Goal: Information Seeking & Learning: Learn about a topic

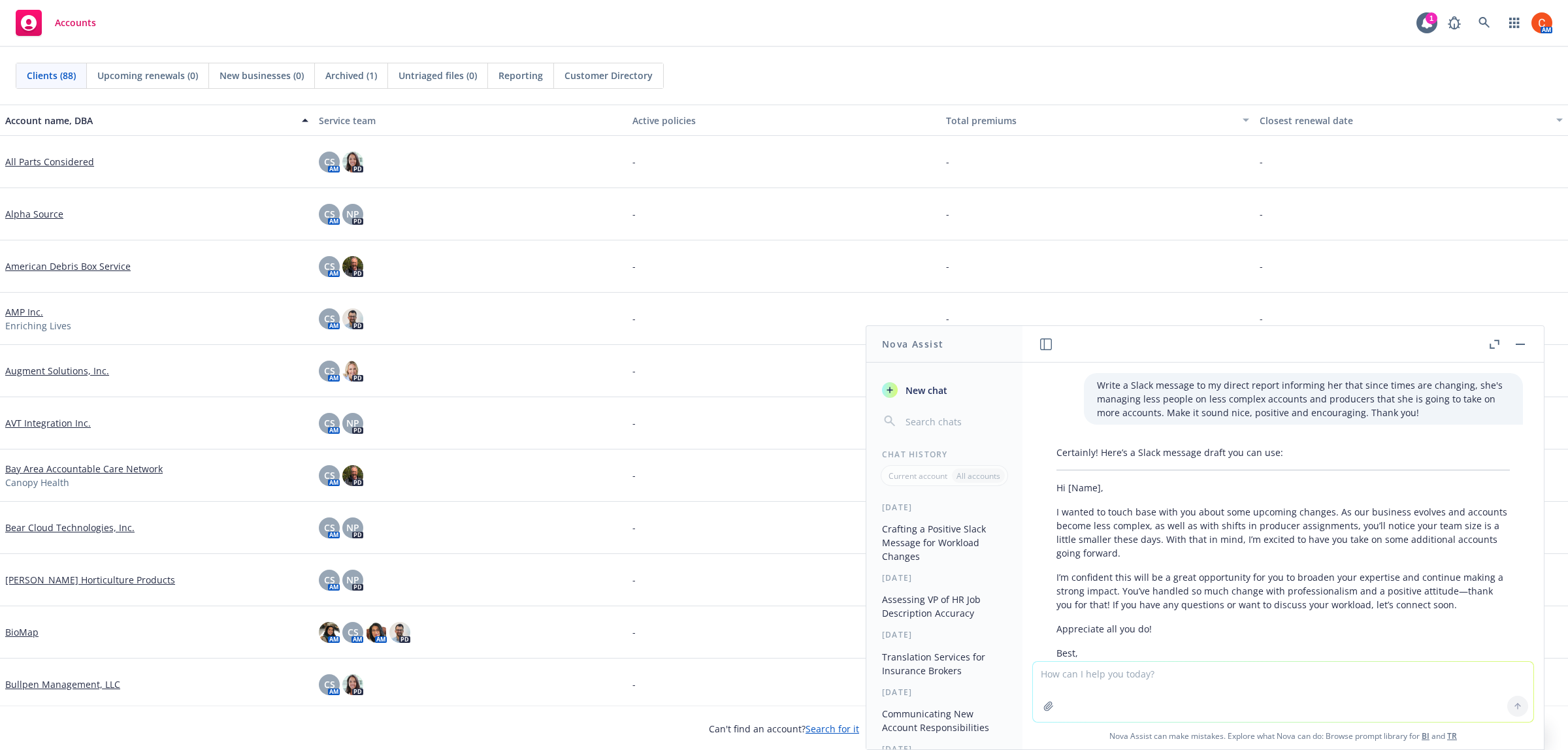
scroll to position [3291, 0]
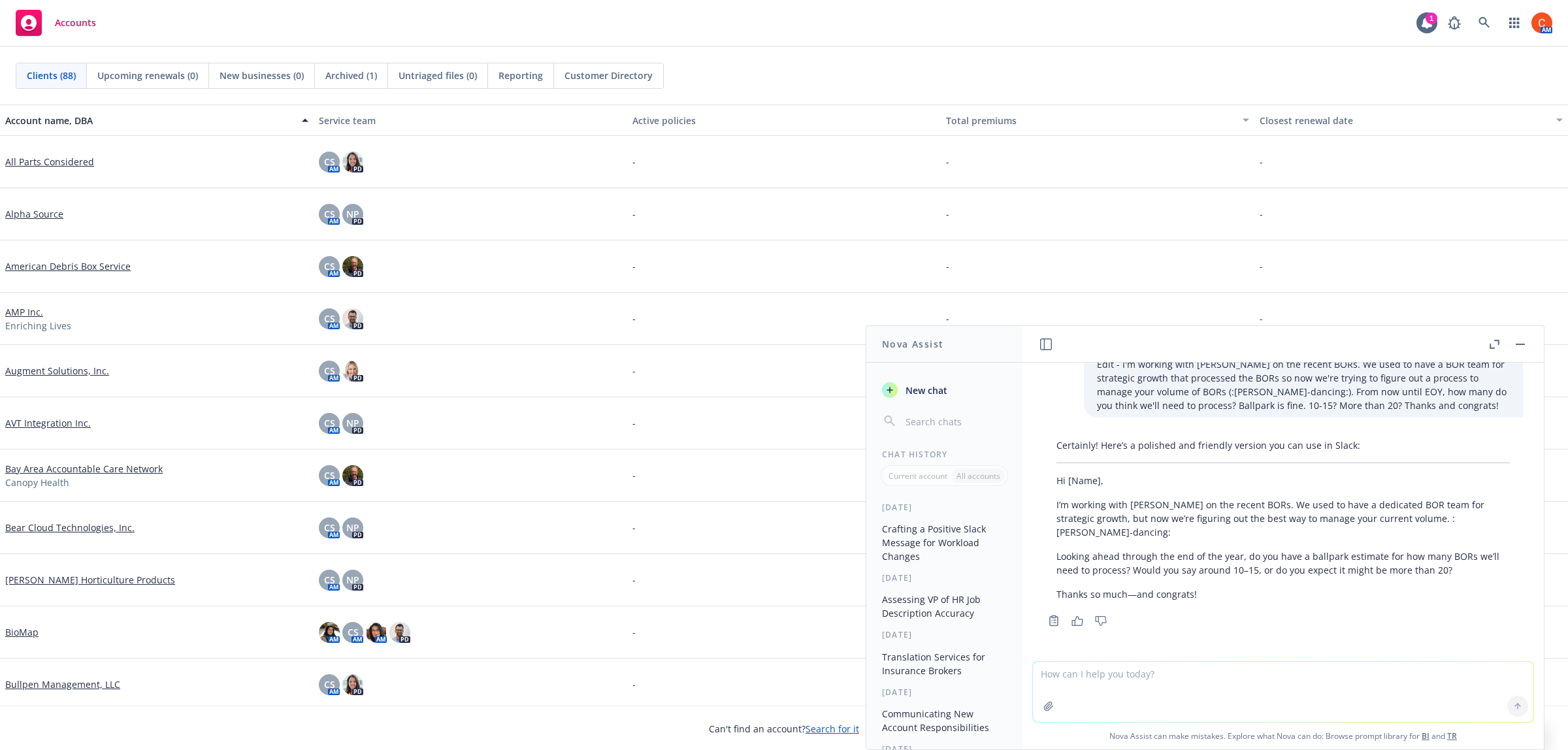
click at [1110, 690] on textarea at bounding box center [1282, 692] width 500 height 60
type textarea "Translation service firms for employee facing benefit and open enrollment docum…"
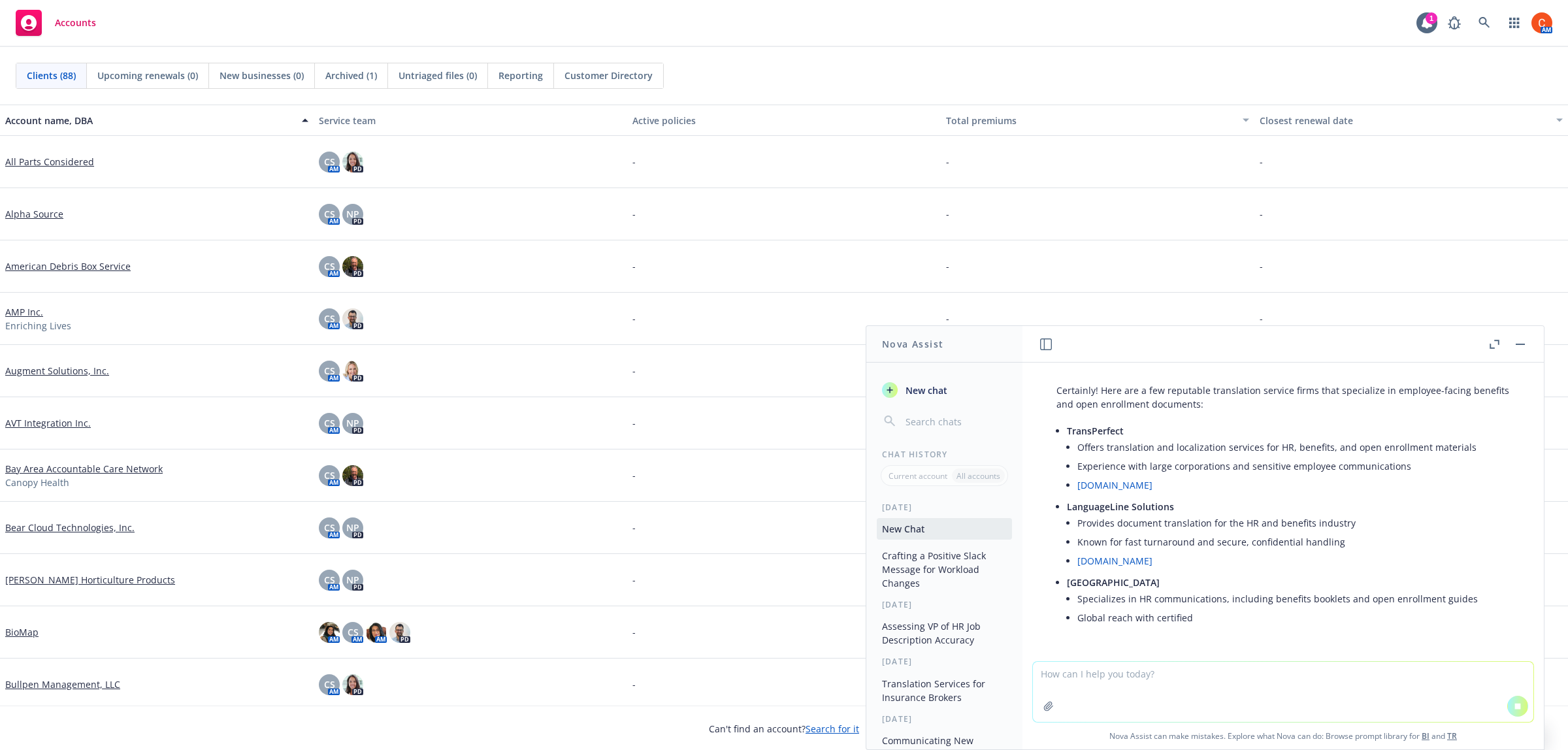
scroll to position [3322, 0]
